Goal: Information Seeking & Learning: Learn about a topic

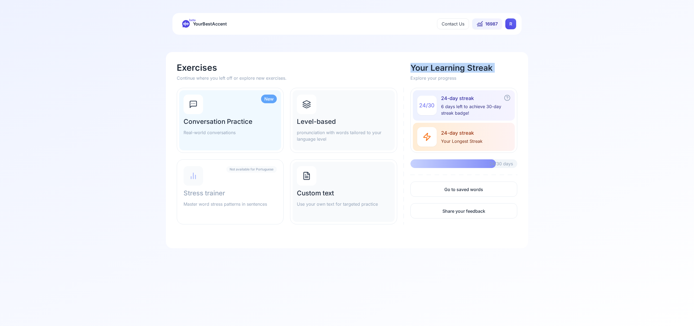
click at [308, 105] on icon at bounding box center [306, 104] width 9 height 9
click at [307, 105] on icon at bounding box center [306, 104] width 9 height 9
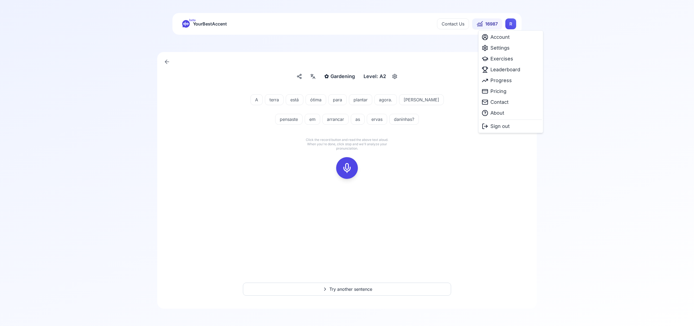
click at [515, 26] on html "beta YourBestAccent Contact Us 16987 R ✿ Gardening Gardening Level: A2 A terra …" at bounding box center [347, 163] width 694 height 326
